Goal: Check status: Check status

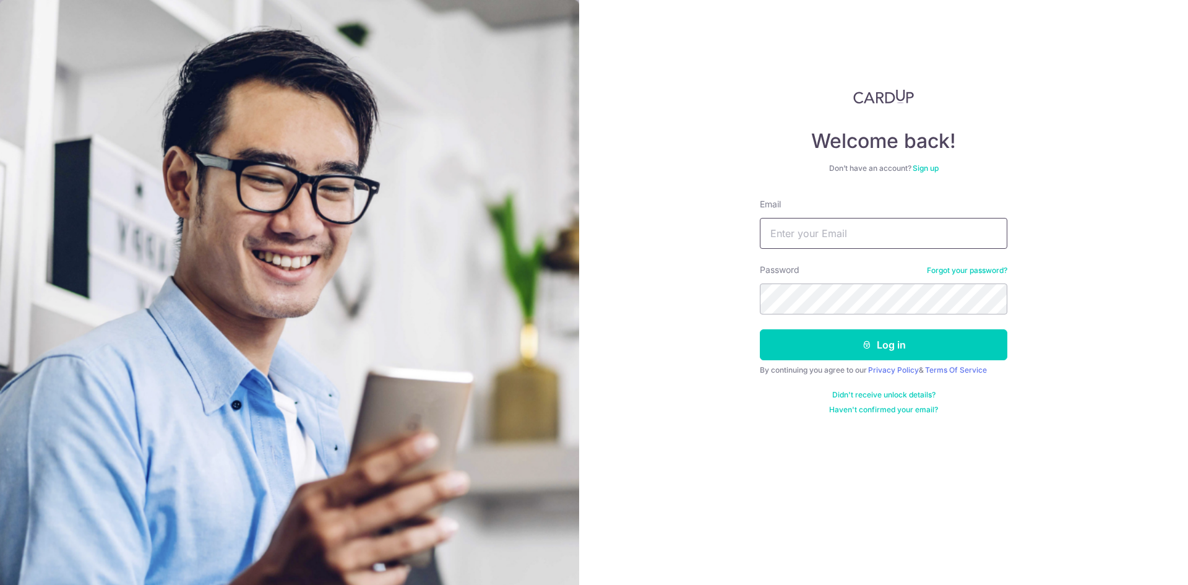
type input "[EMAIL_ADDRESS][DOMAIN_NAME]"
click at [760, 329] on button "Log in" at bounding box center [883, 344] width 247 height 31
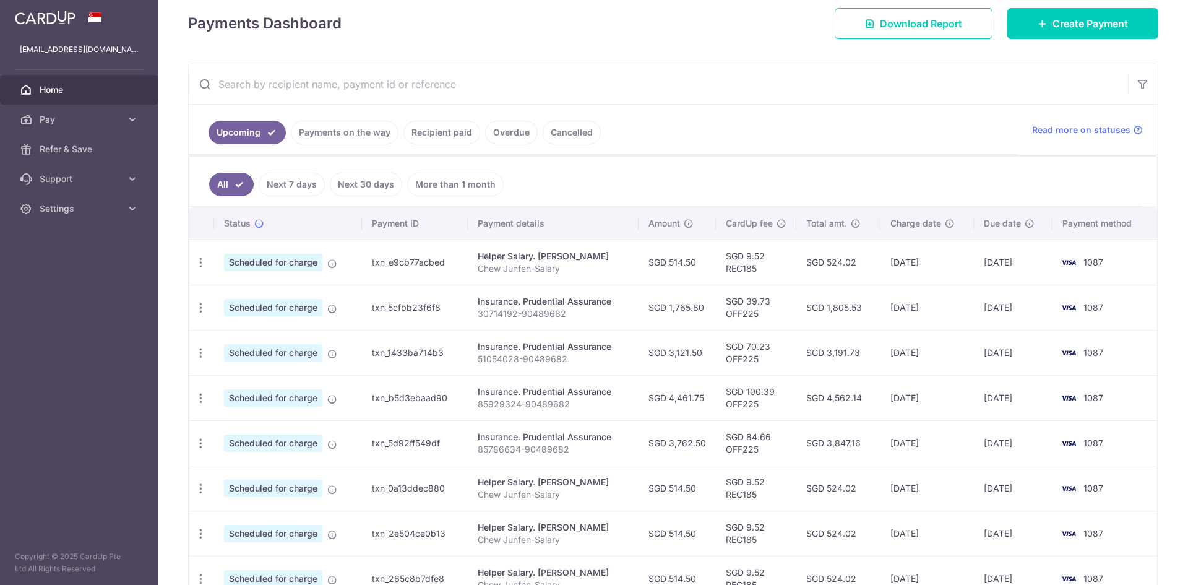
scroll to position [247, 0]
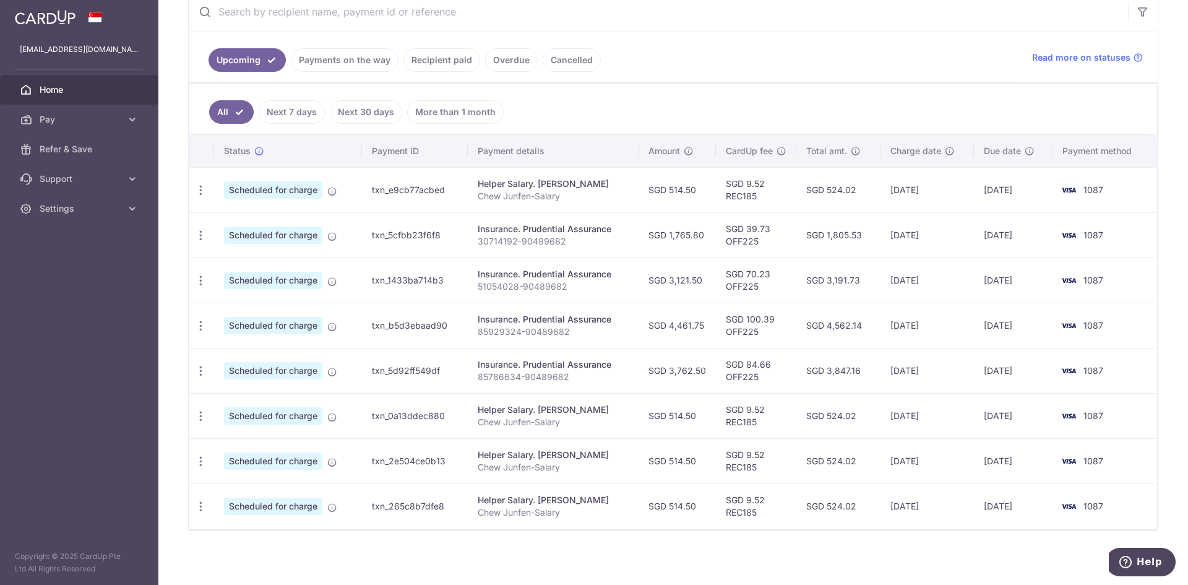
click at [331, 61] on link "Payments on the way" at bounding box center [345, 60] width 108 height 24
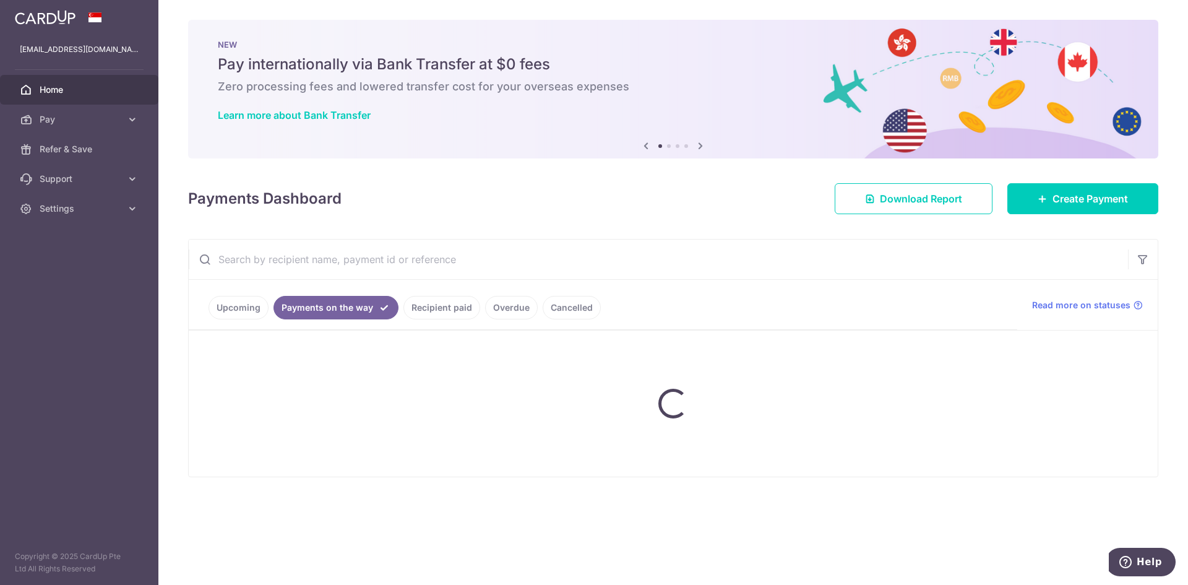
scroll to position [0, 0]
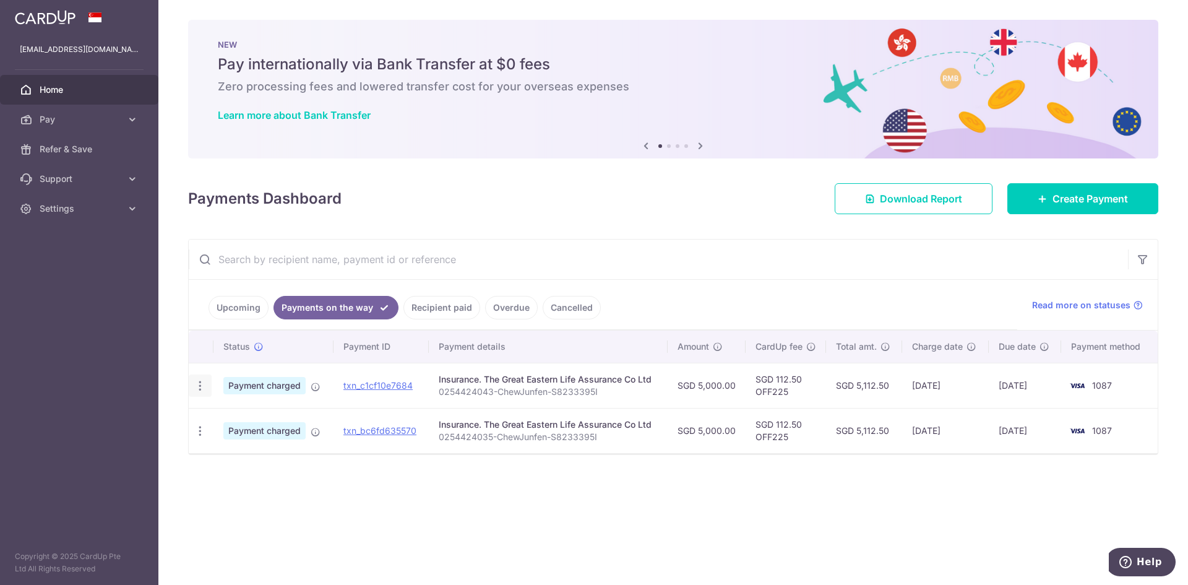
click at [204, 388] on icon "button" at bounding box center [200, 385] width 13 height 13
click at [114, 428] on aside "[EMAIL_ADDRESS][DOMAIN_NAME] Home Pay Payments Recipients Cards Refer & Save Su…" at bounding box center [79, 292] width 158 height 585
click at [199, 427] on icon "button" at bounding box center [200, 430] width 13 height 13
click at [395, 430] on link "txn_bc6fd635570" at bounding box center [379, 430] width 73 height 11
click at [348, 489] on div "Status Payment ID Payment details Amount CardUp fee Total amt. Charge date Due …" at bounding box center [673, 414] width 969 height 169
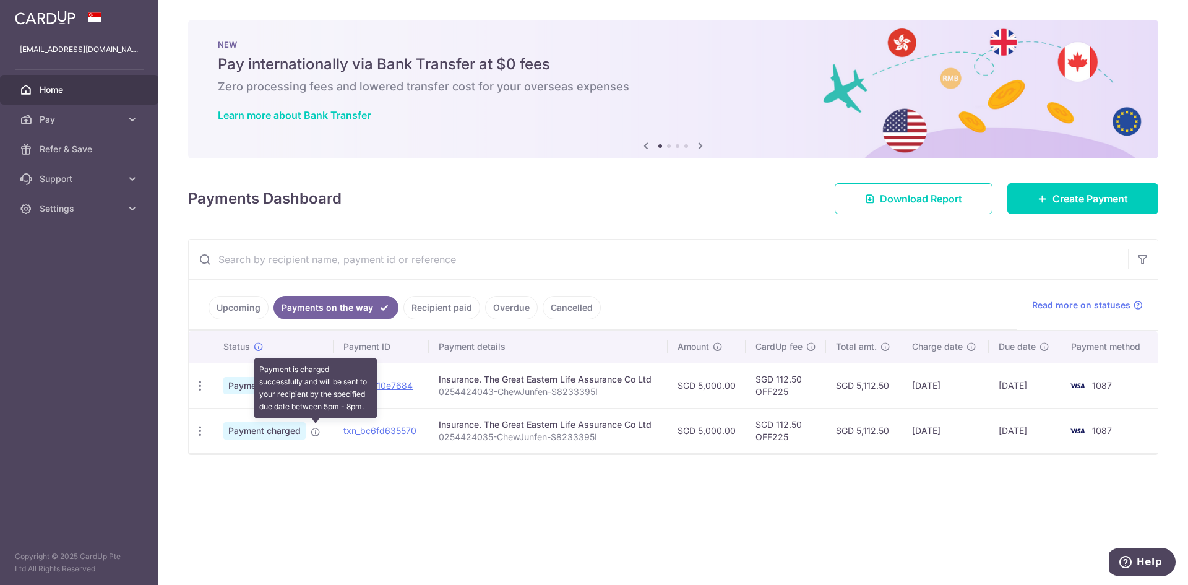
click at [312, 432] on icon at bounding box center [316, 432] width 10 height 10
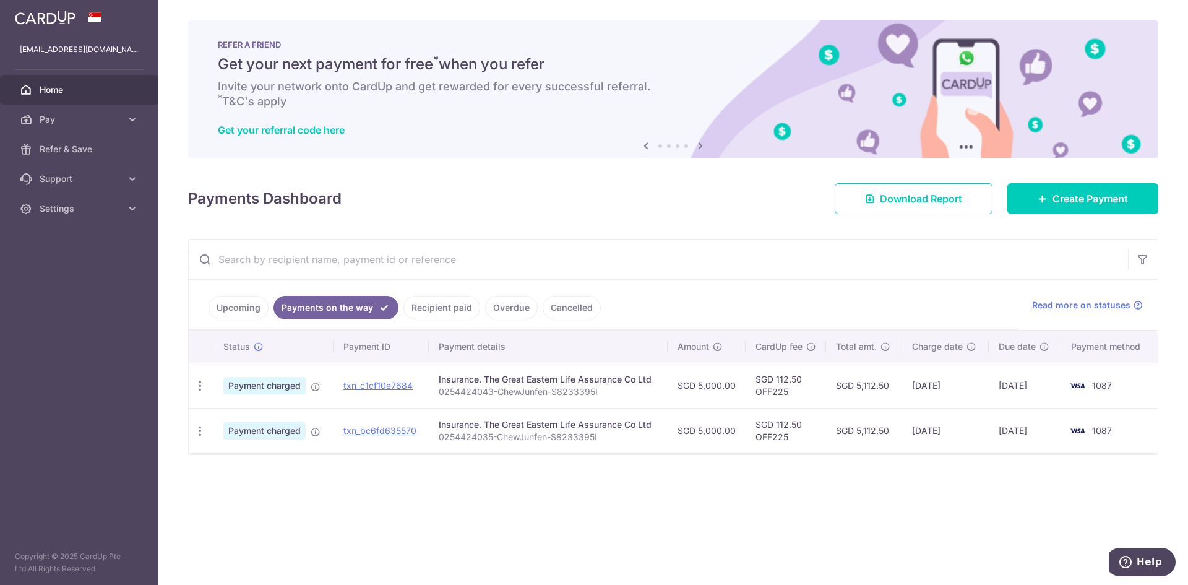
click at [816, 288] on ul "Upcoming Payments on the way Recipient paid Overdue Cancelled" at bounding box center [603, 305] width 828 height 50
